Goal: Navigation & Orientation: Find specific page/section

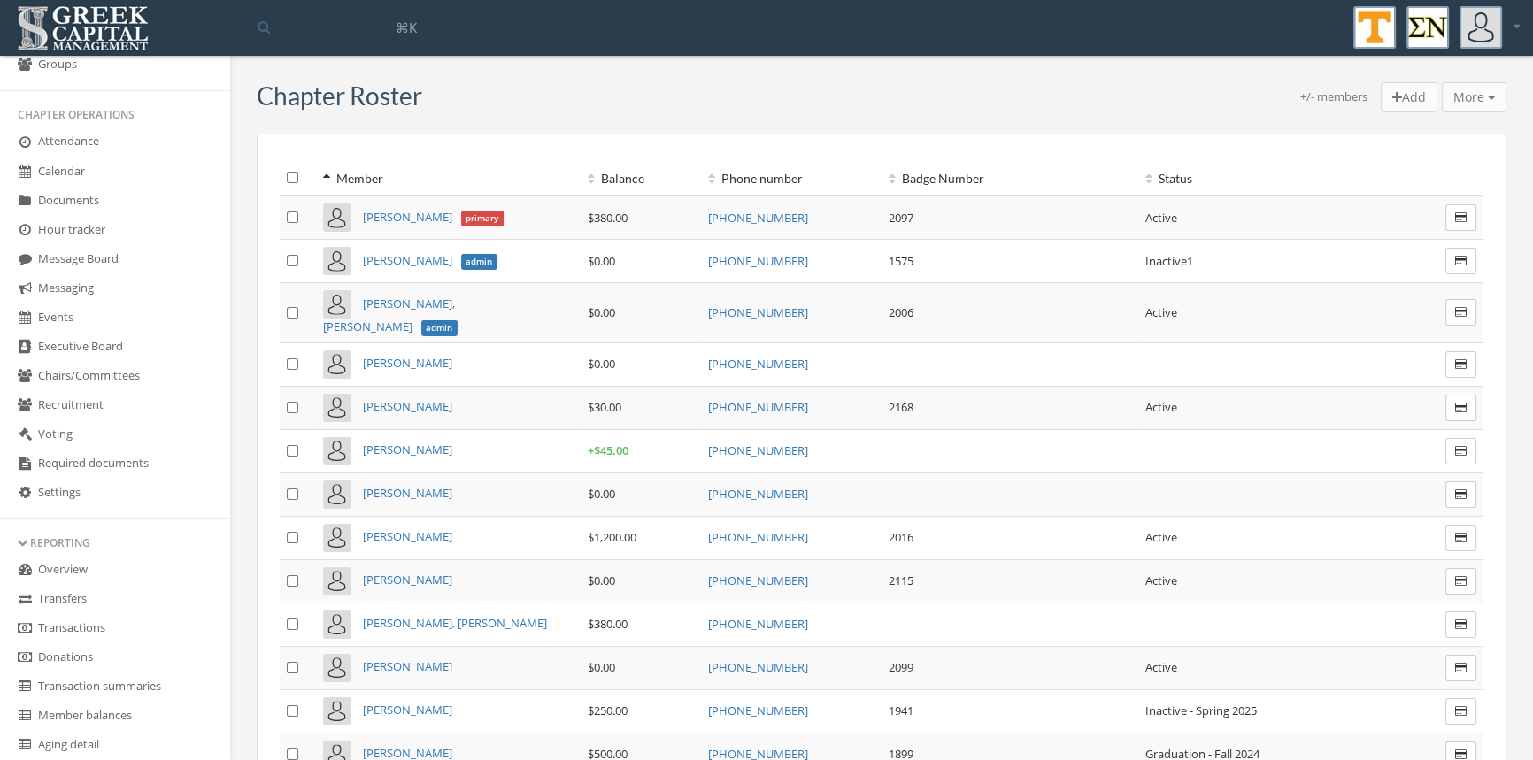
scroll to position [301, 0]
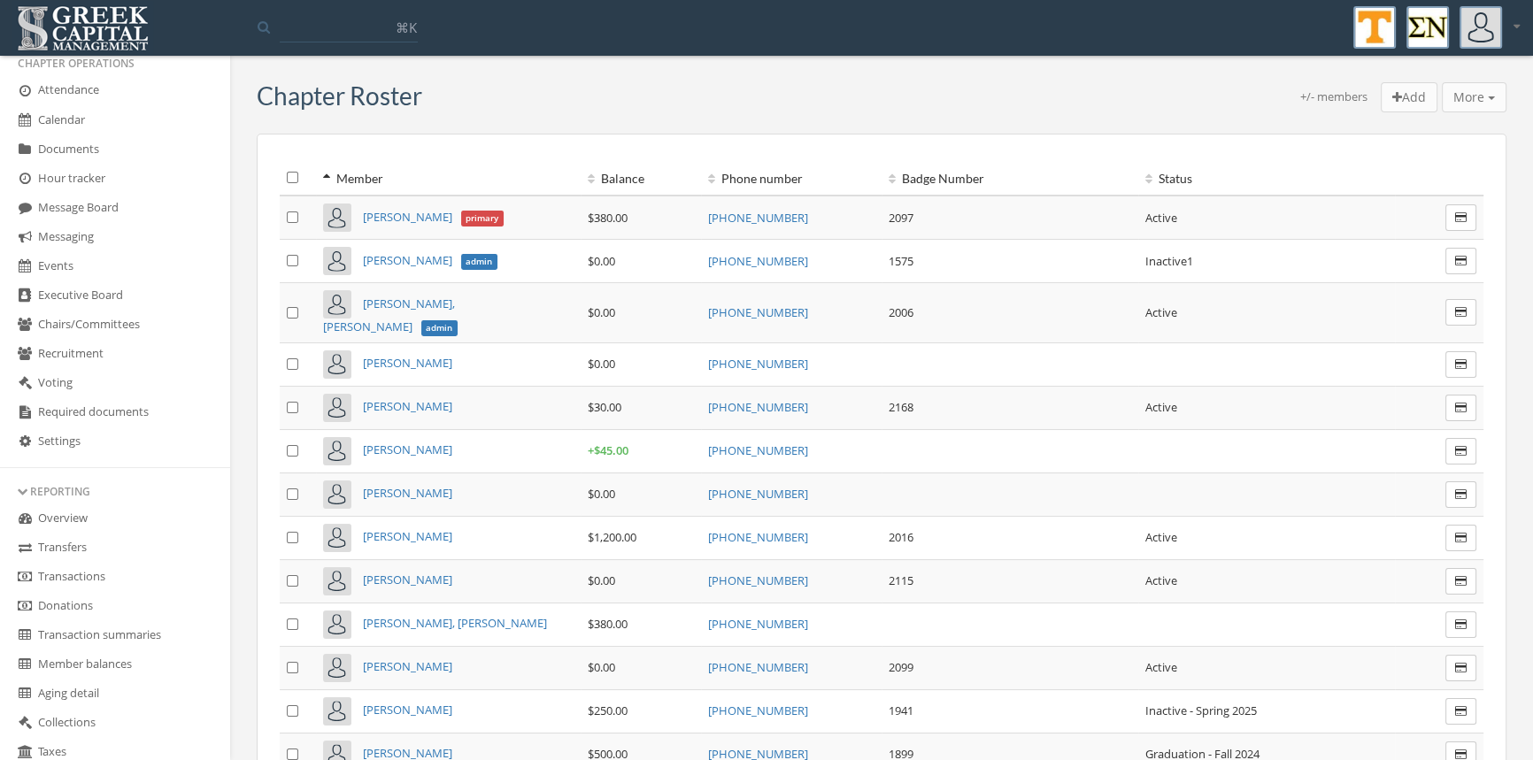
click at [103, 565] on link "Transactions" at bounding box center [115, 577] width 230 height 29
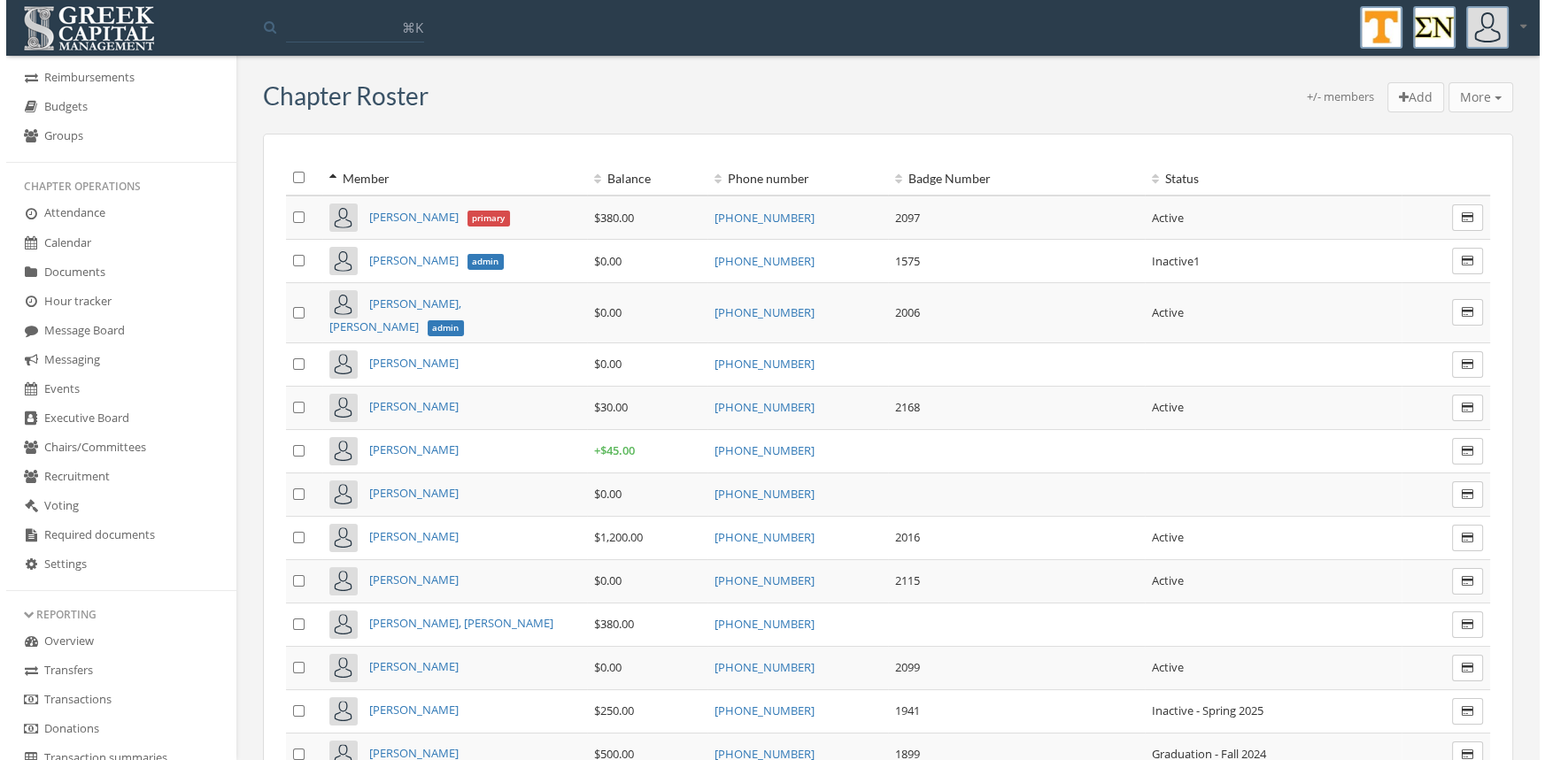
scroll to position [294, 0]
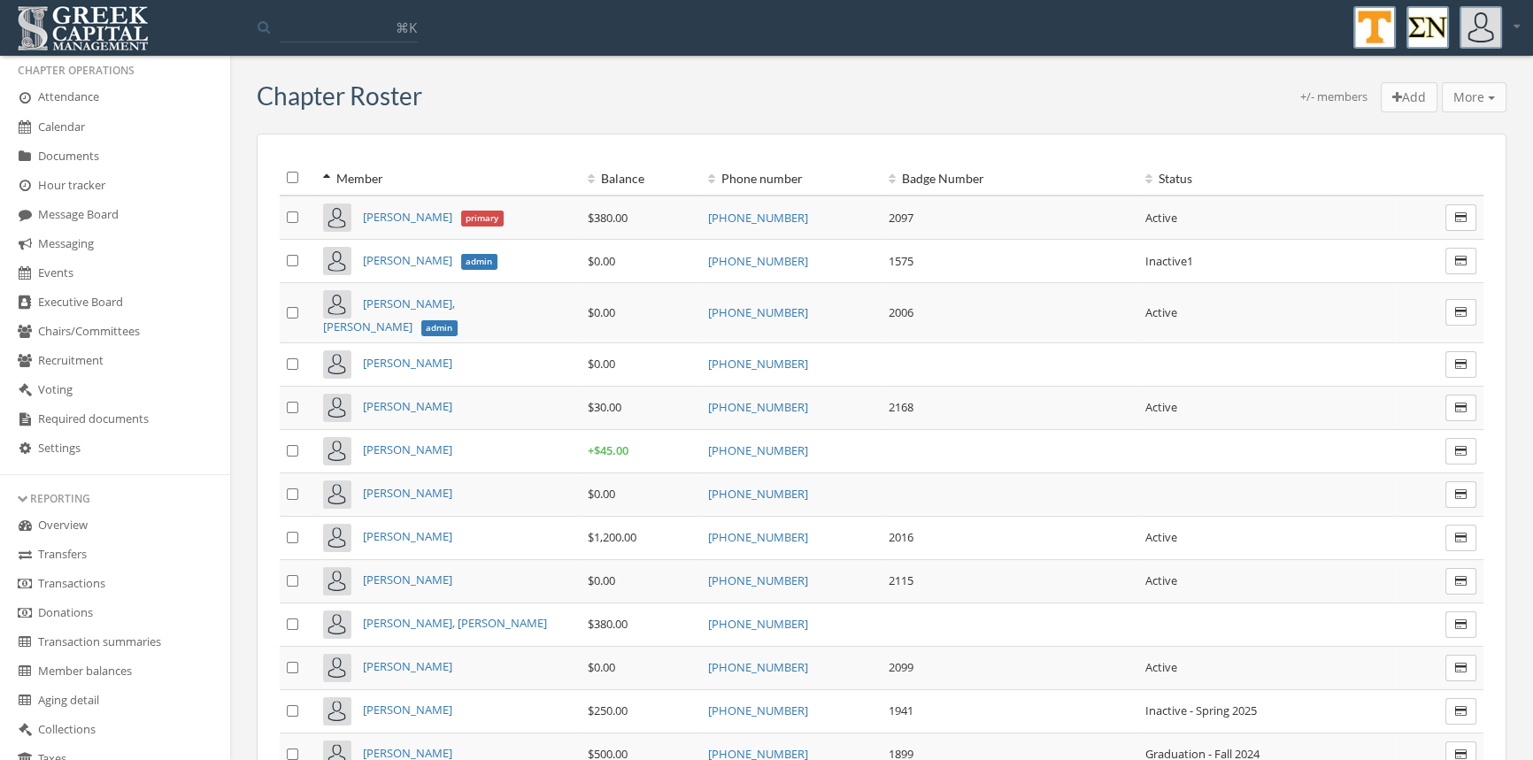
click at [99, 579] on link "Transactions" at bounding box center [115, 584] width 230 height 29
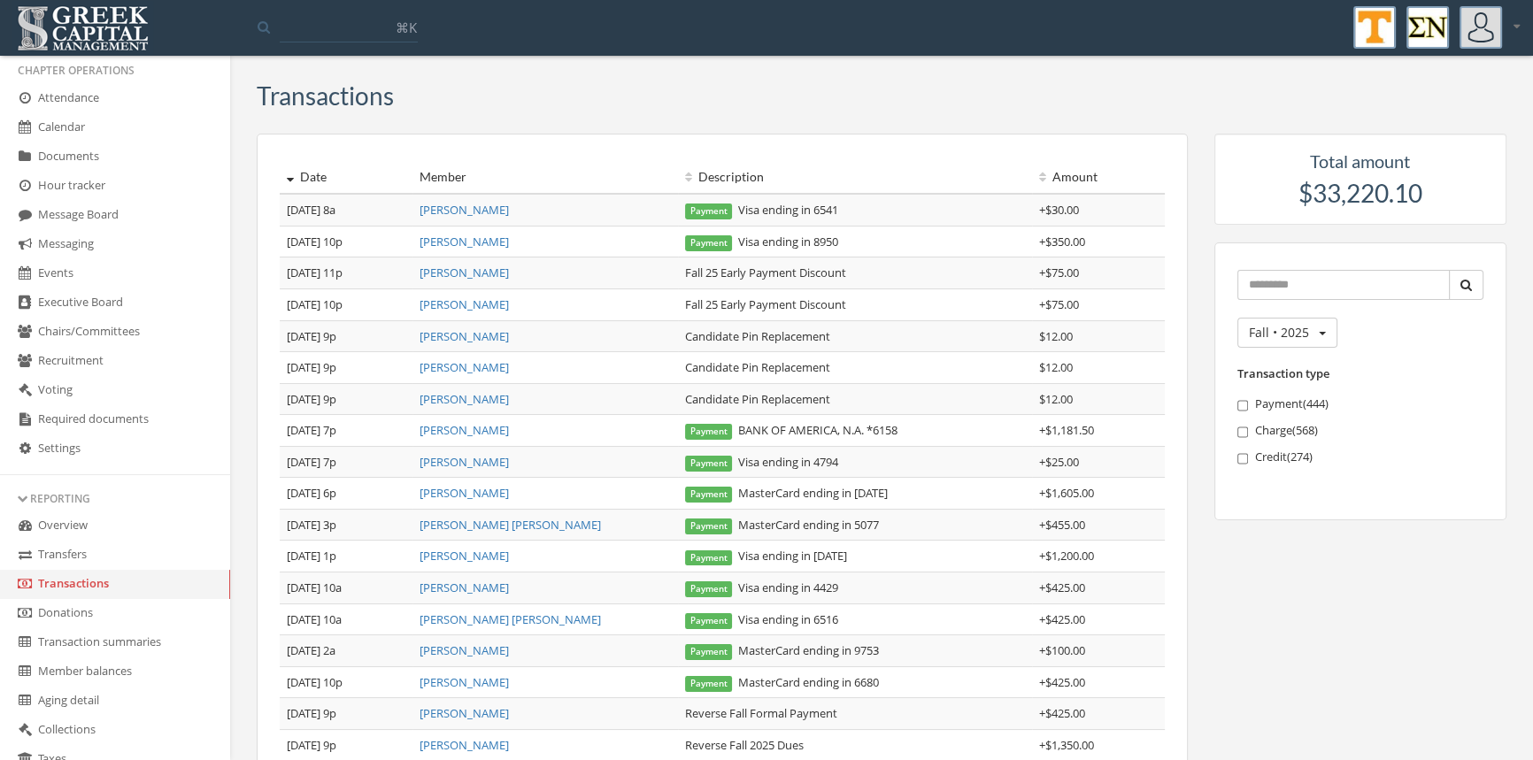
click at [86, 129] on link "Calendar" at bounding box center [115, 127] width 230 height 29
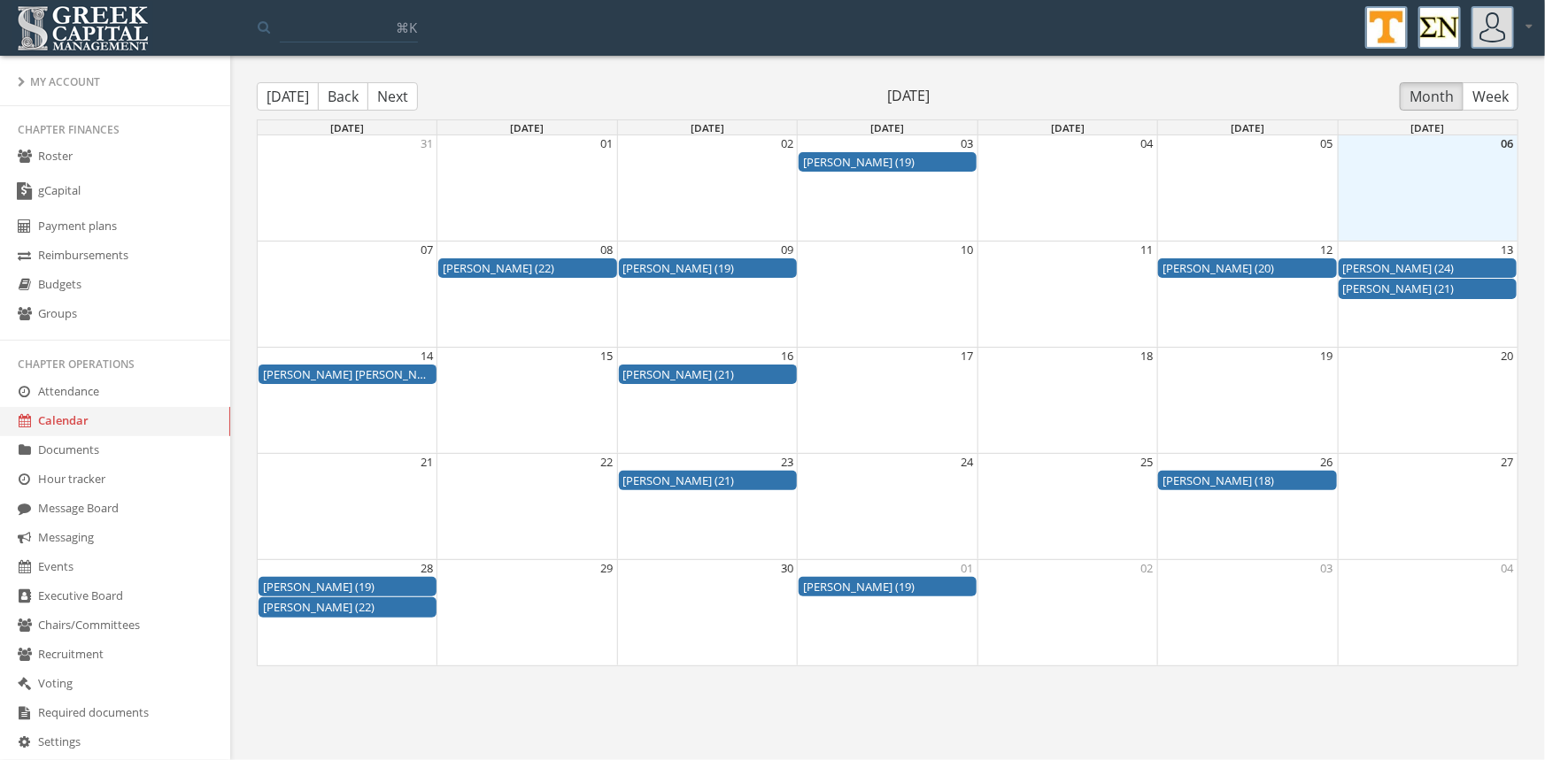
click at [64, 156] on link "Roster" at bounding box center [115, 157] width 230 height 29
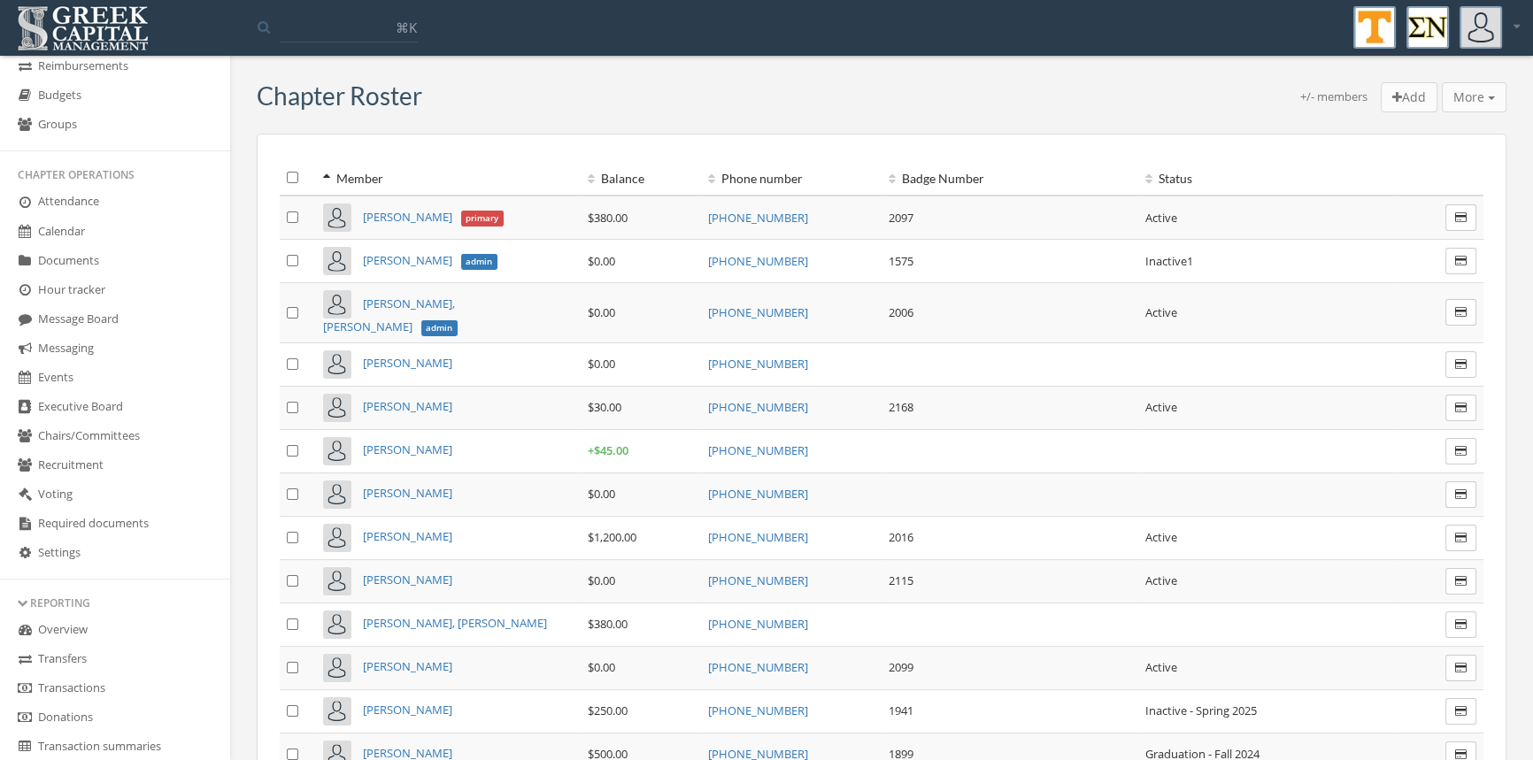
scroll to position [230, 0]
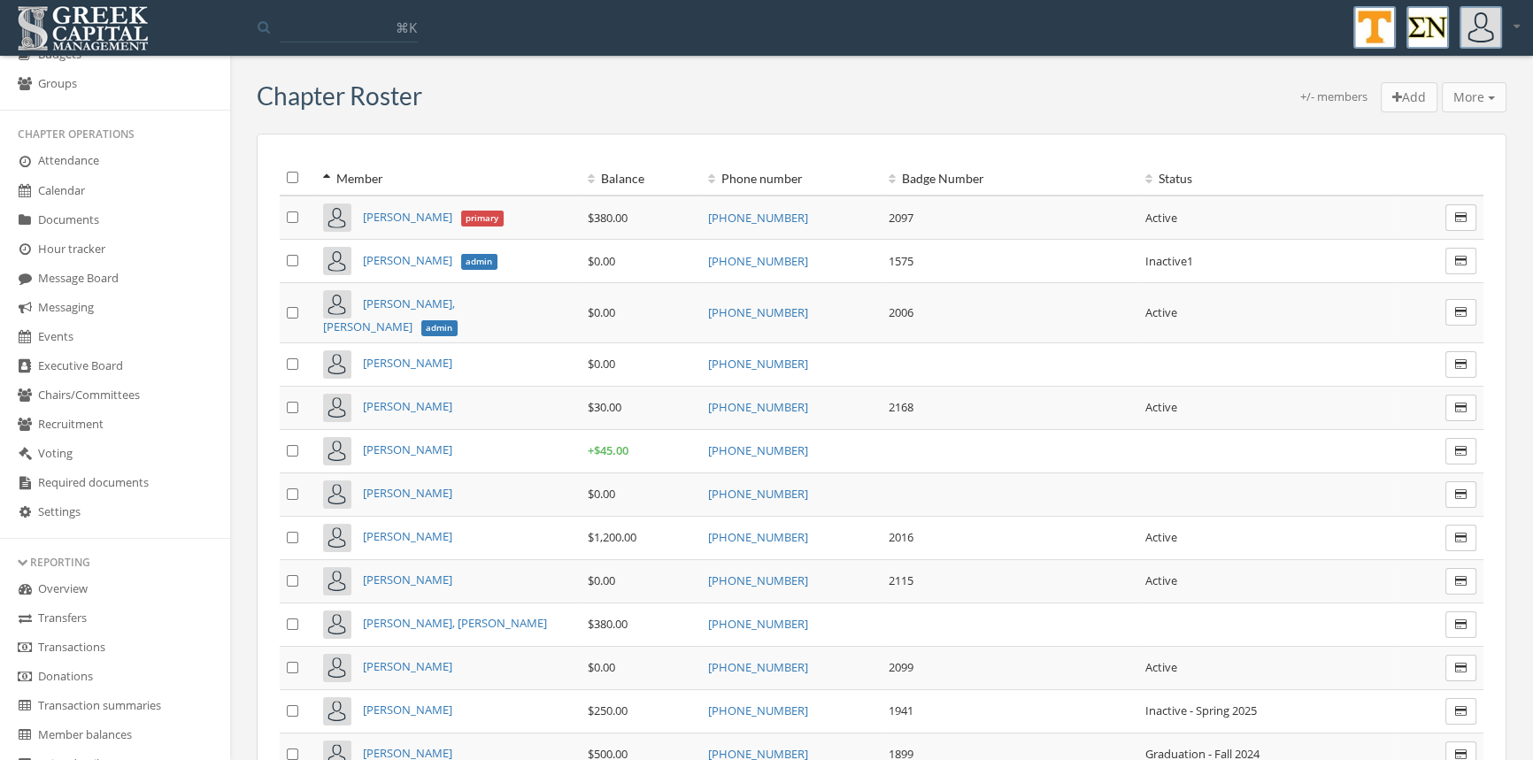
click at [99, 644] on link "Transactions" at bounding box center [115, 648] width 230 height 29
